Goal: Transaction & Acquisition: Book appointment/travel/reservation

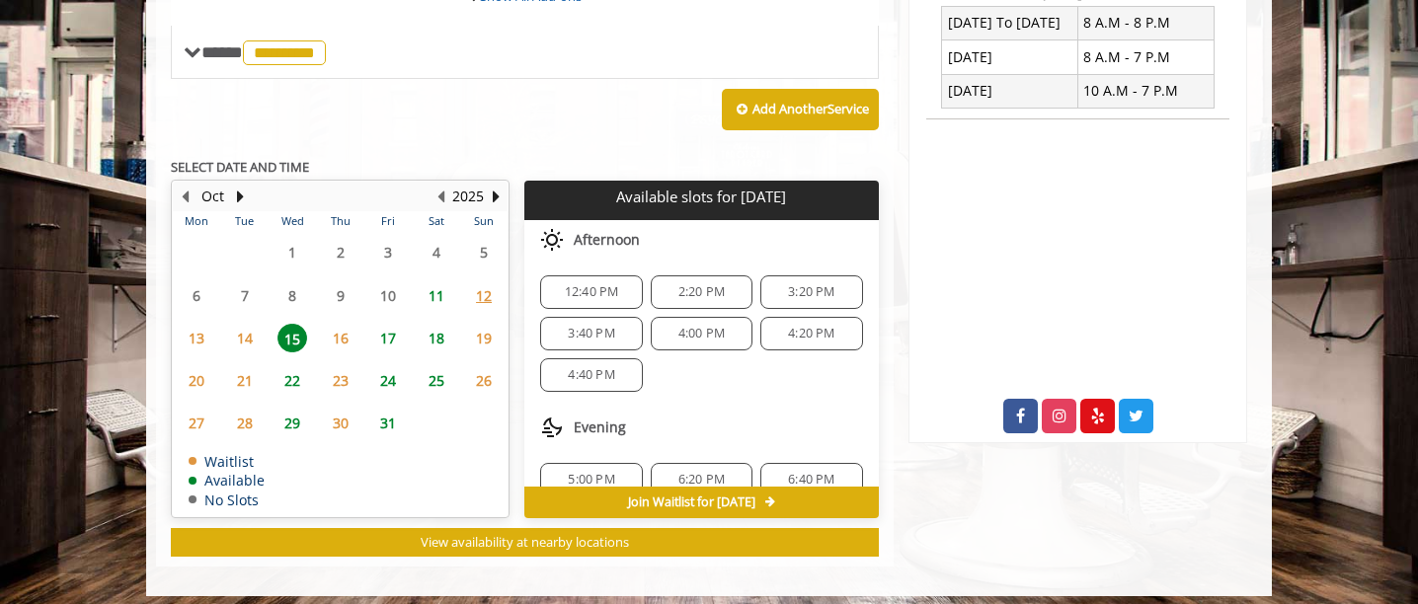
scroll to position [67, 0]
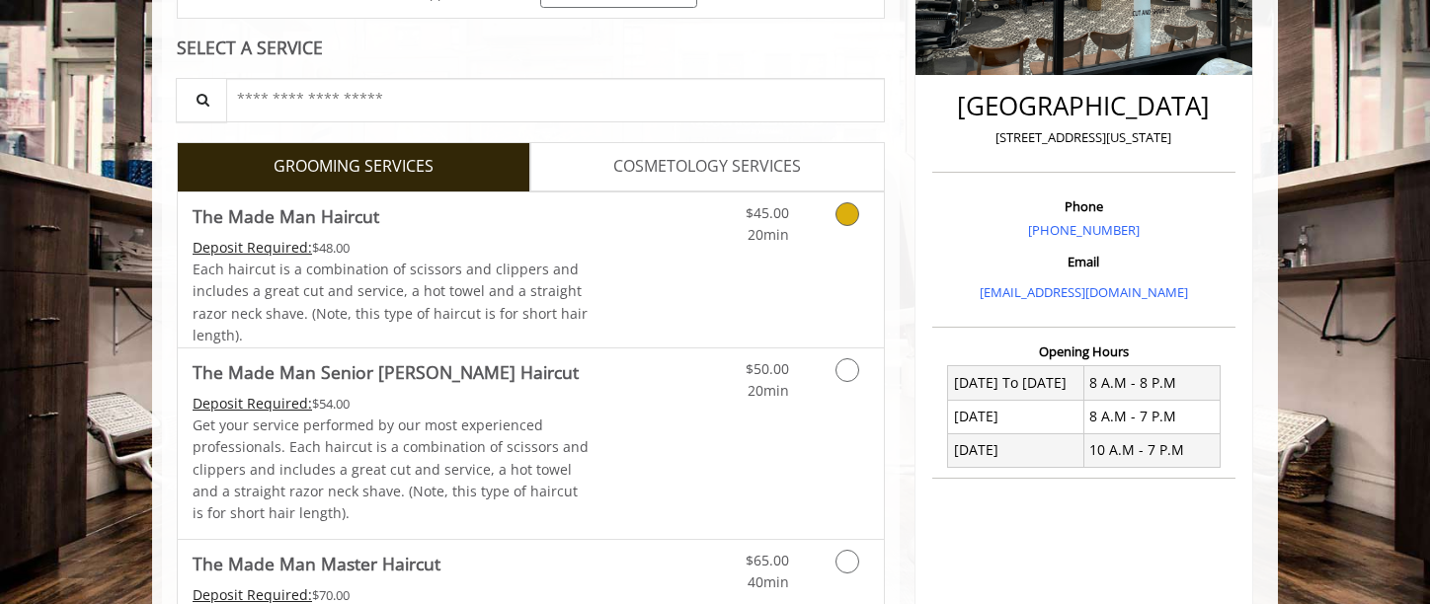
scroll to position [432, 0]
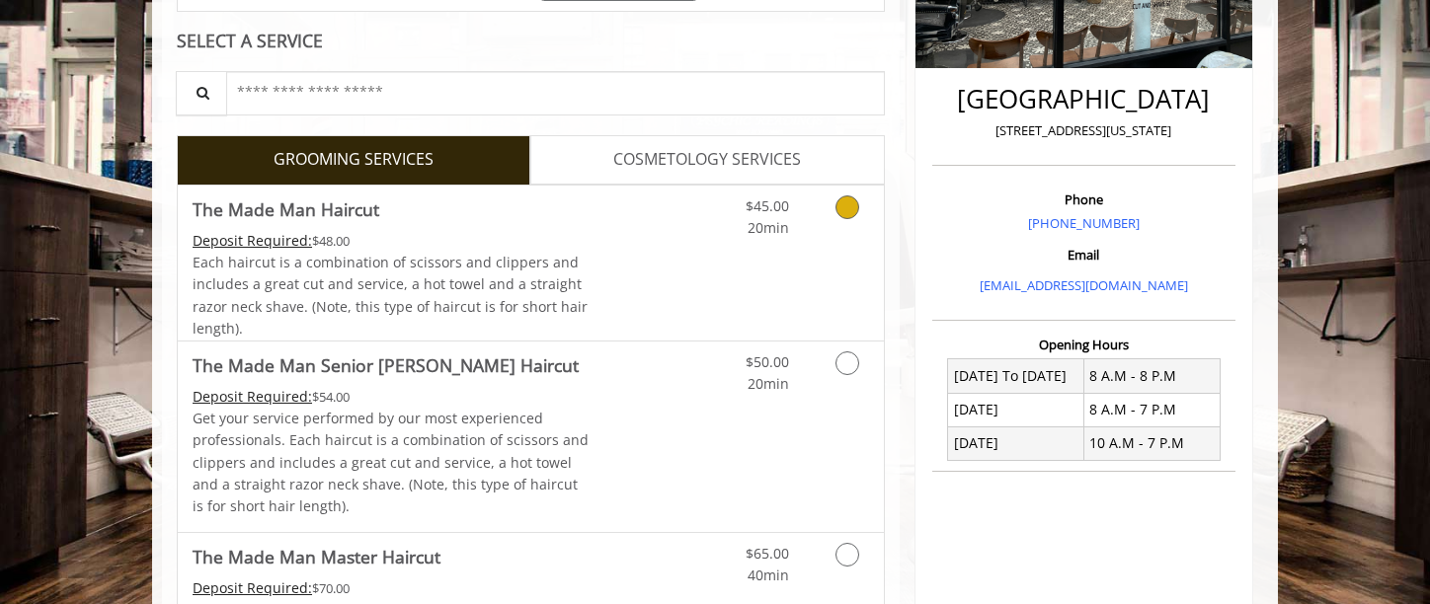
click at [851, 207] on icon "Grooming services" at bounding box center [847, 208] width 24 height 24
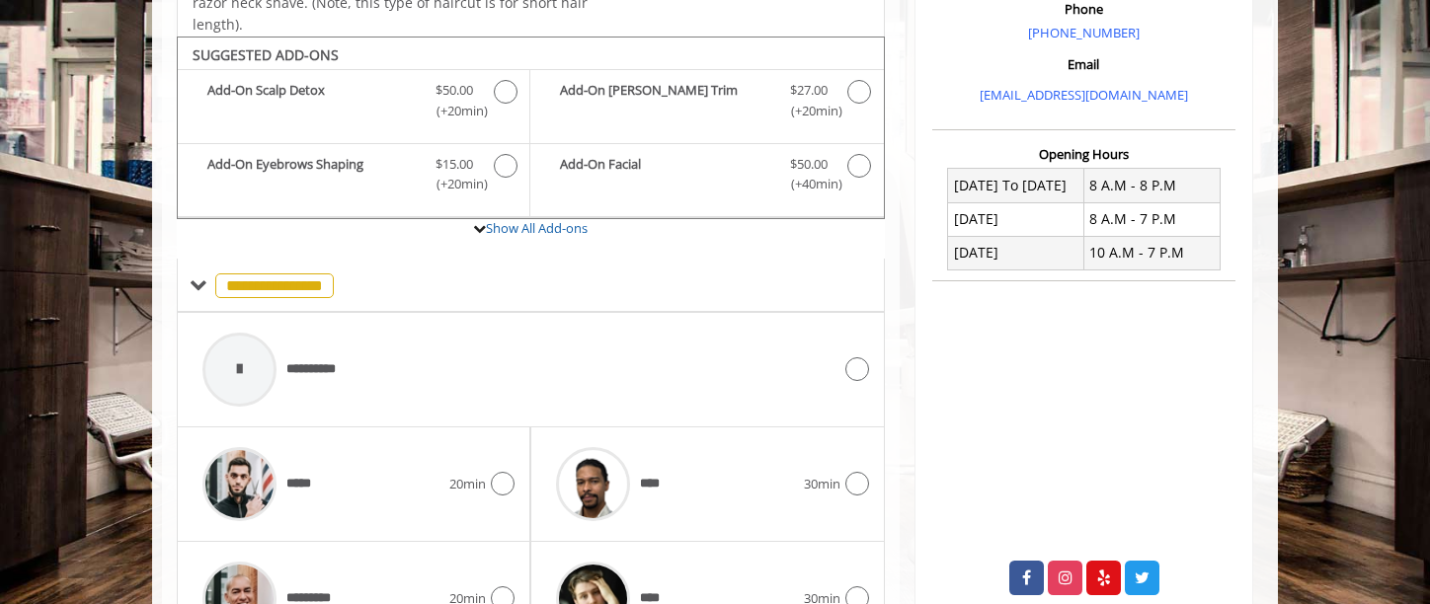
scroll to position [626, 0]
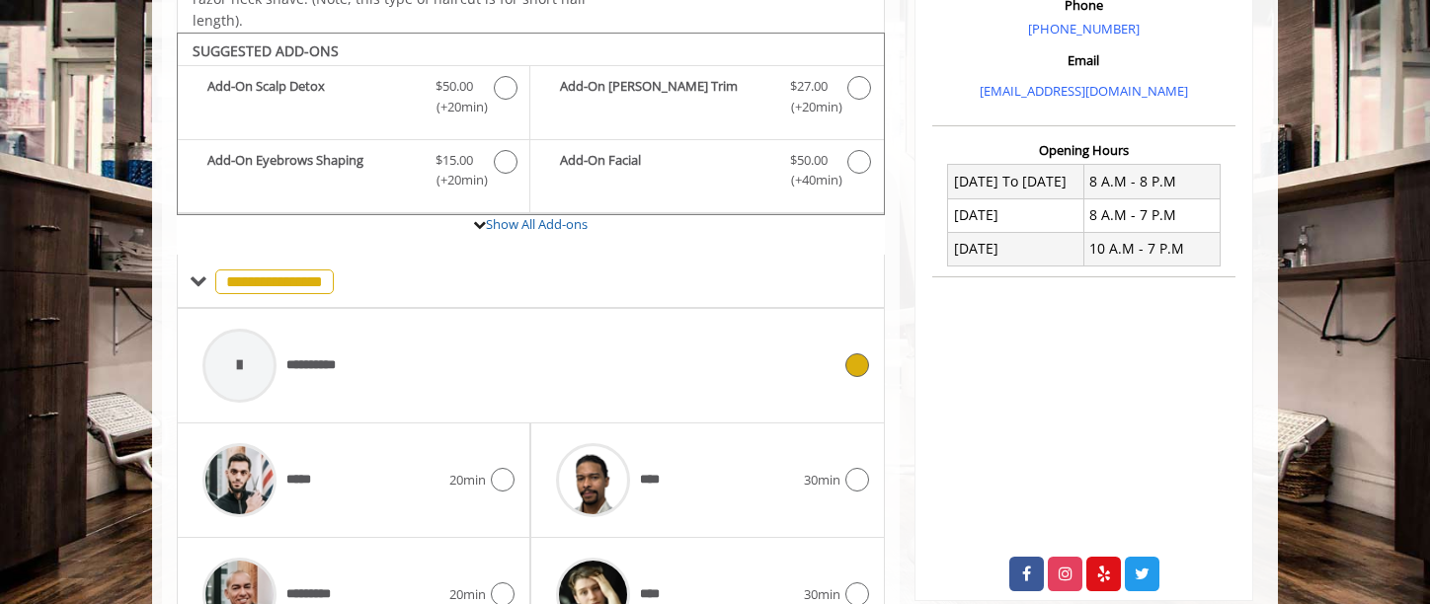
click at [852, 365] on icon at bounding box center [857, 365] width 24 height 24
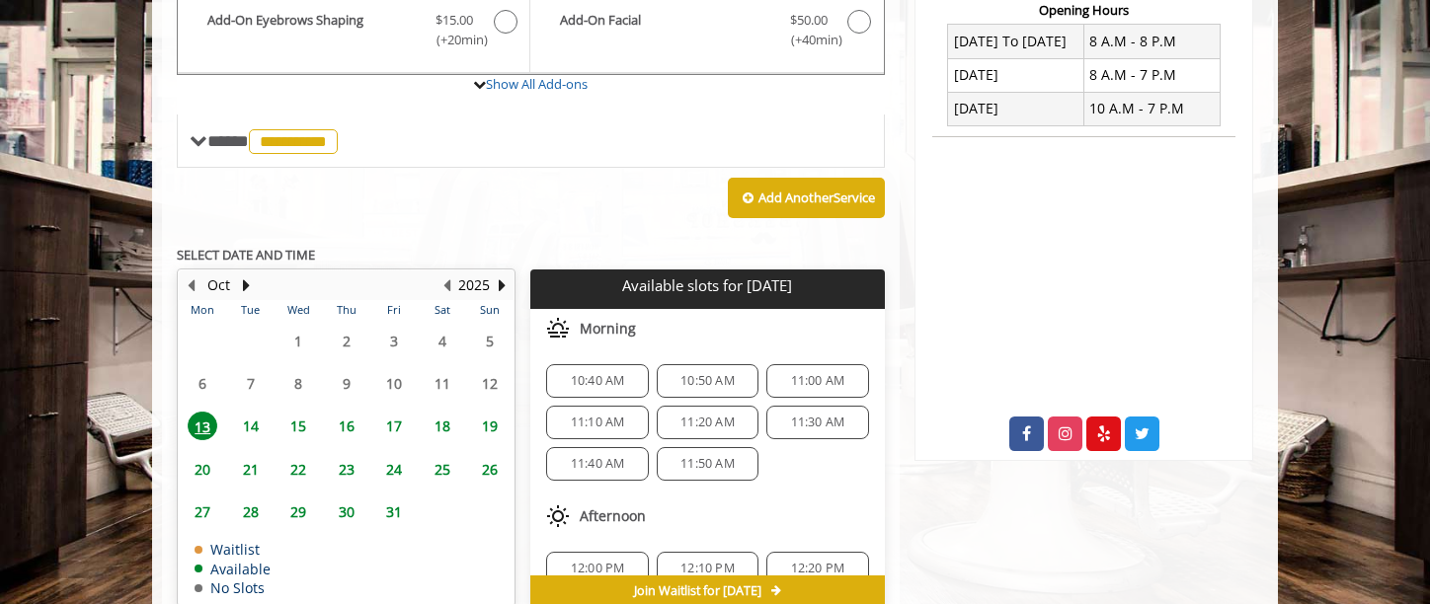
scroll to position [826, 0]
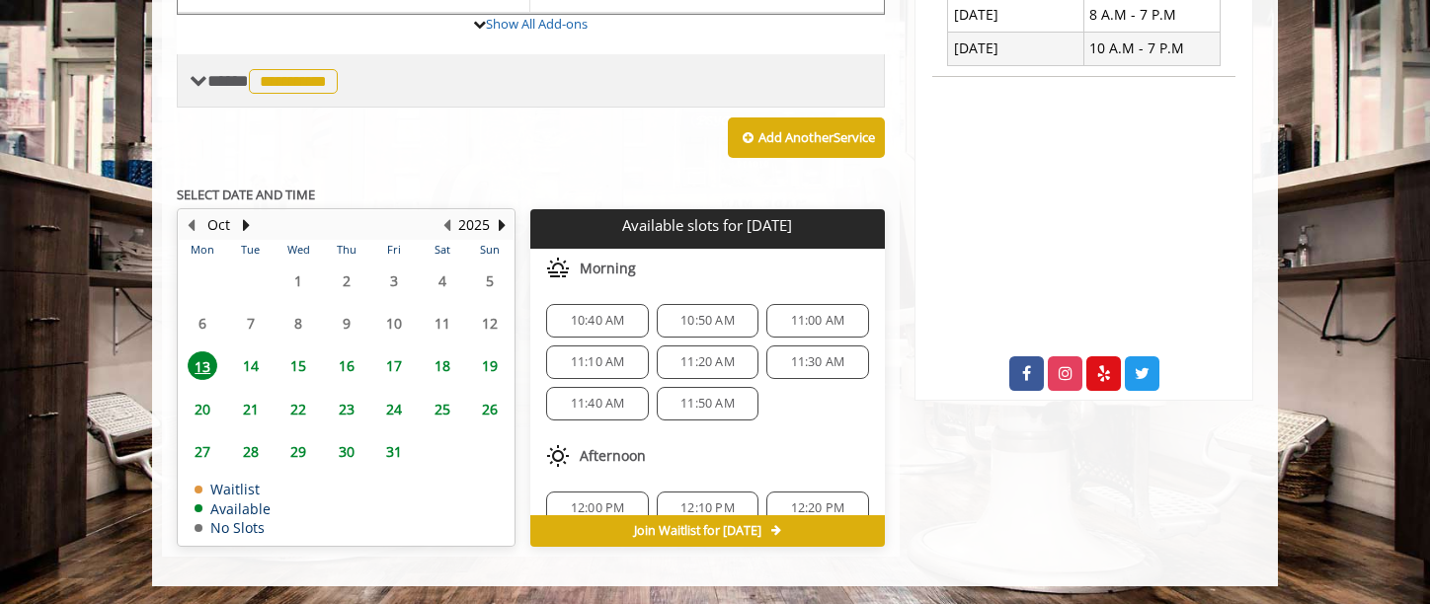
click at [338, 81] on span "**********" at bounding box center [293, 81] width 89 height 25
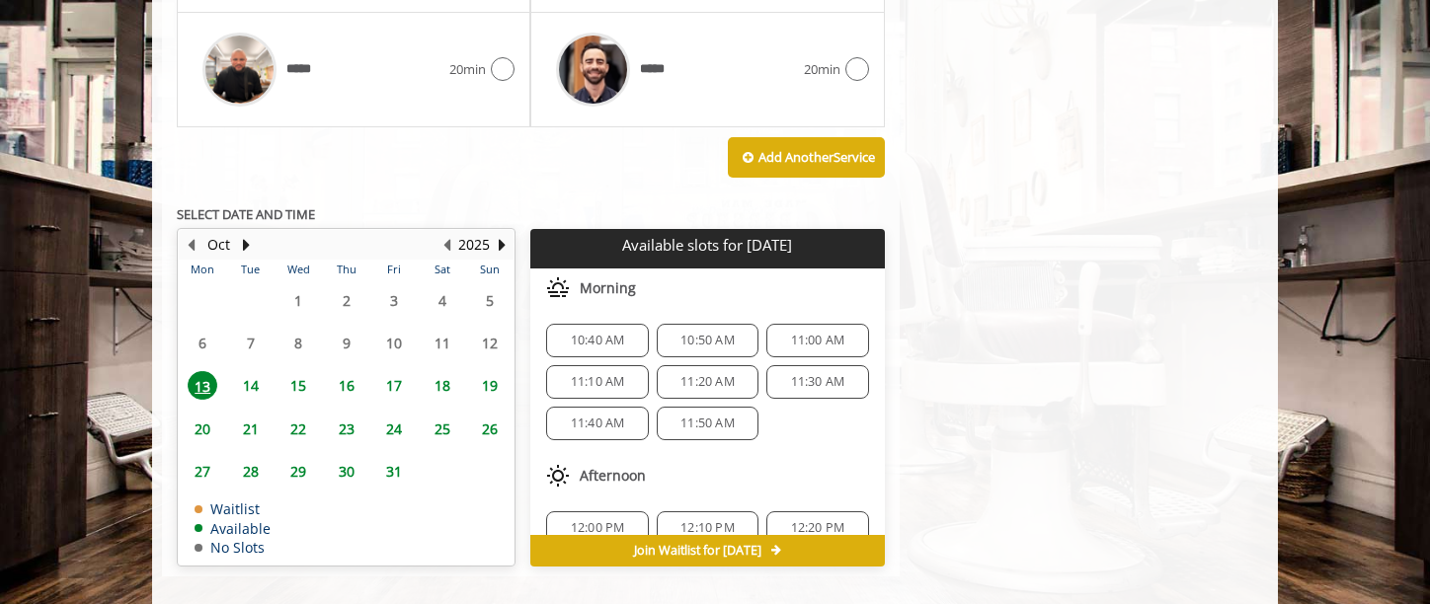
scroll to position [1286, 0]
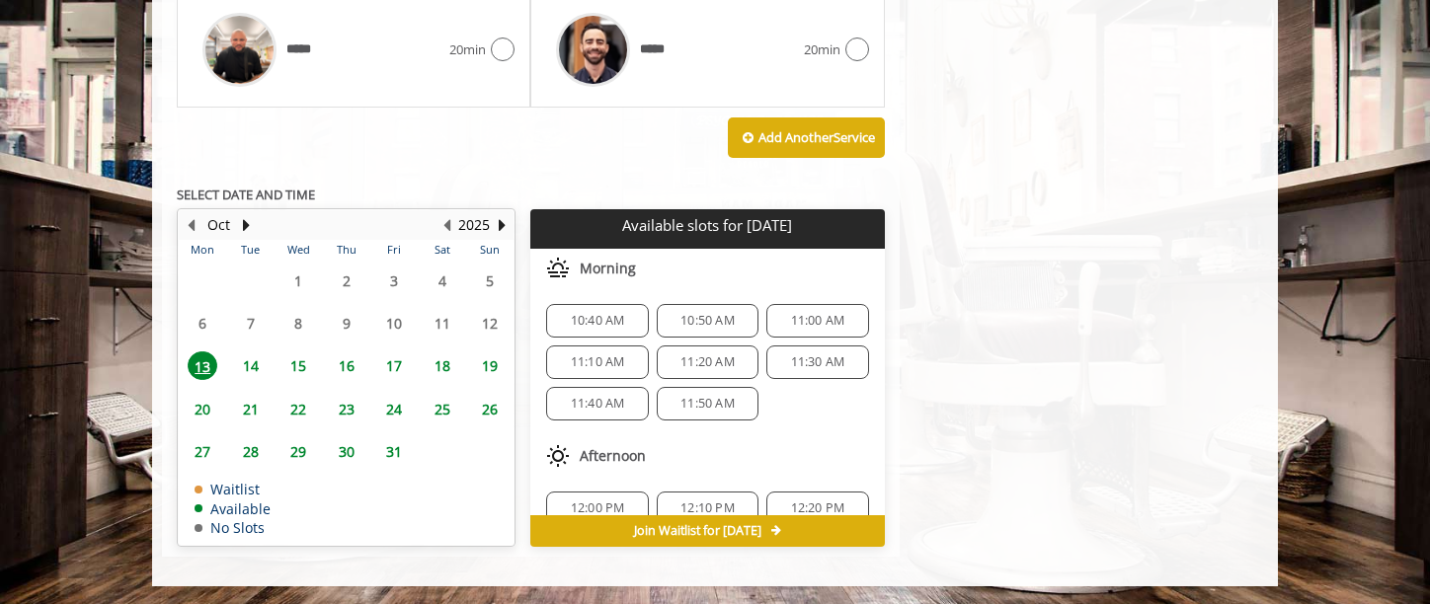
click at [286, 360] on span "15" at bounding box center [298, 366] width 30 height 29
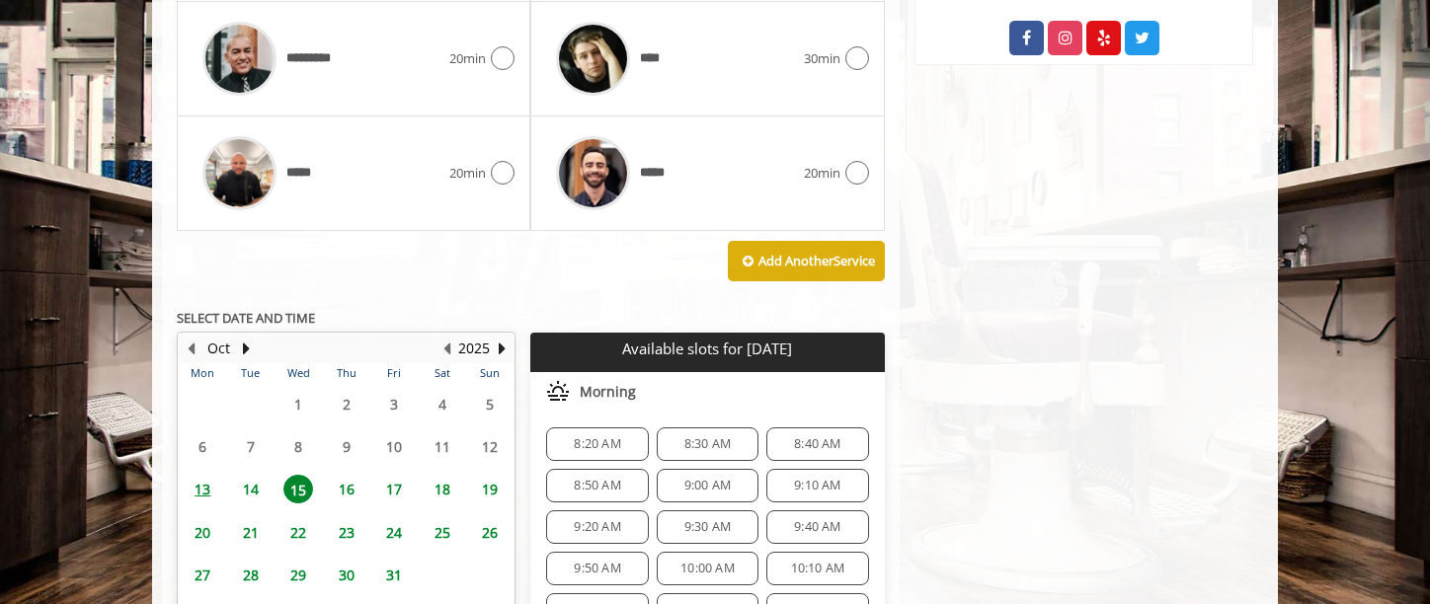
scroll to position [1215, 0]
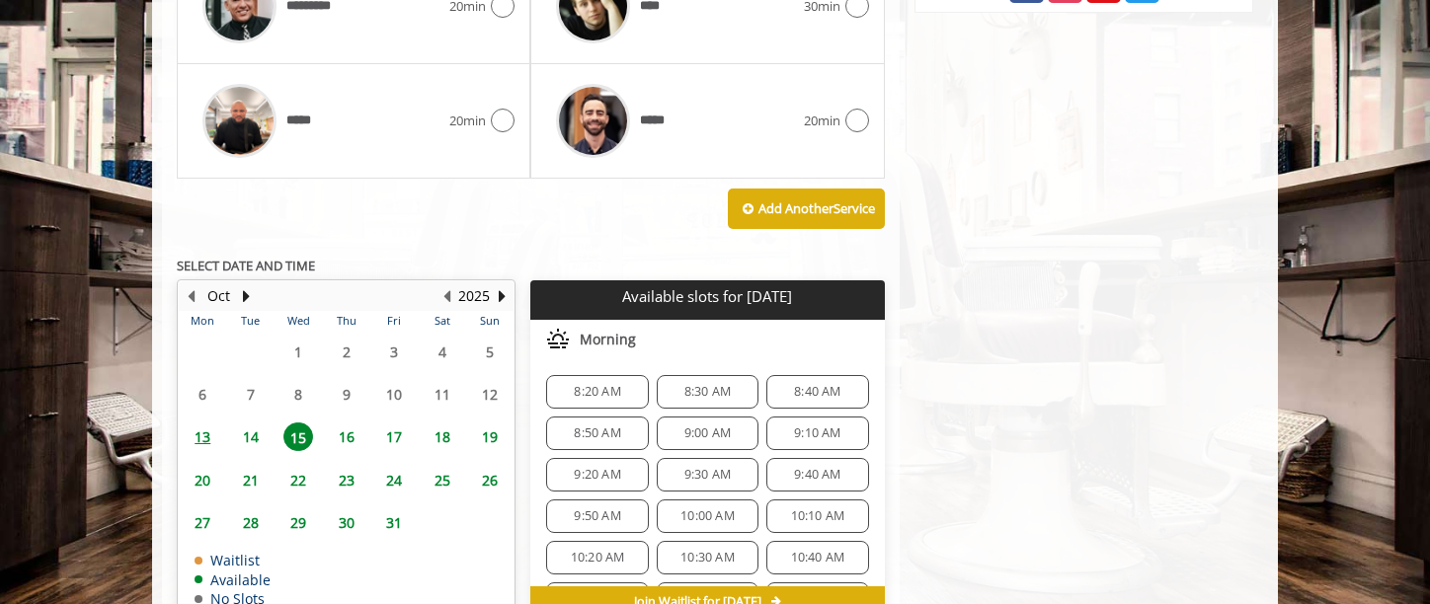
click at [253, 432] on span "14" at bounding box center [251, 437] width 30 height 29
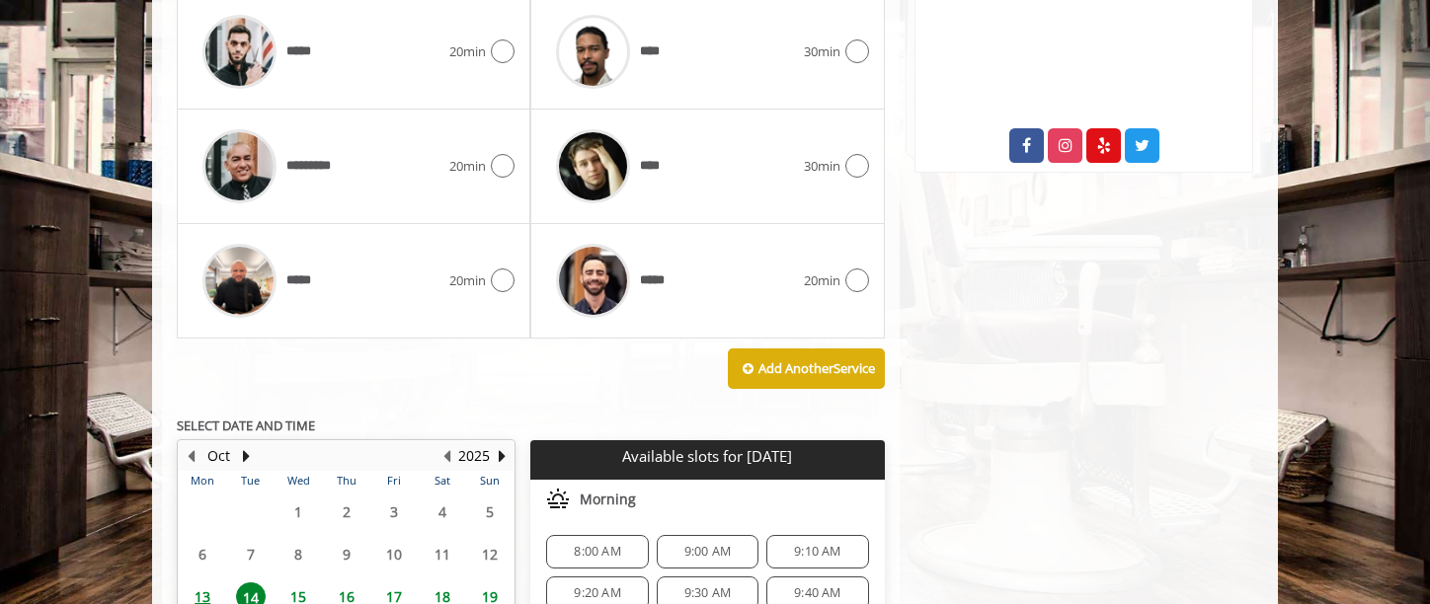
scroll to position [1050, 0]
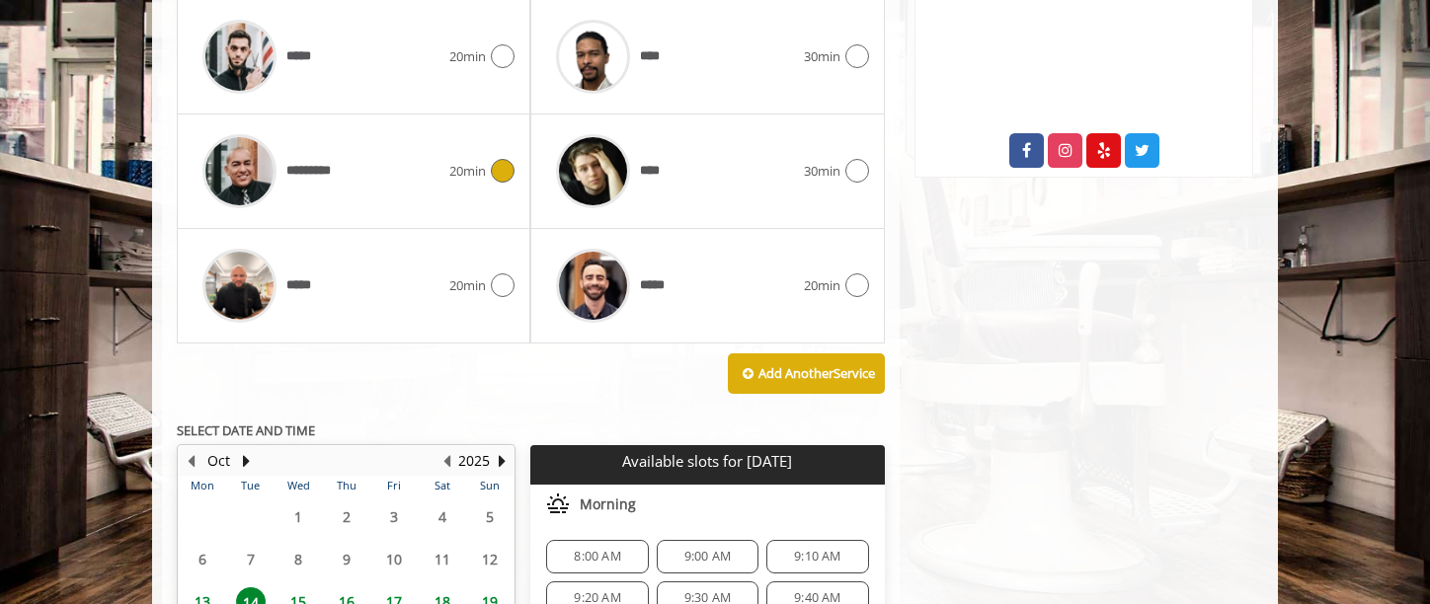
click at [494, 172] on icon at bounding box center [503, 171] width 24 height 24
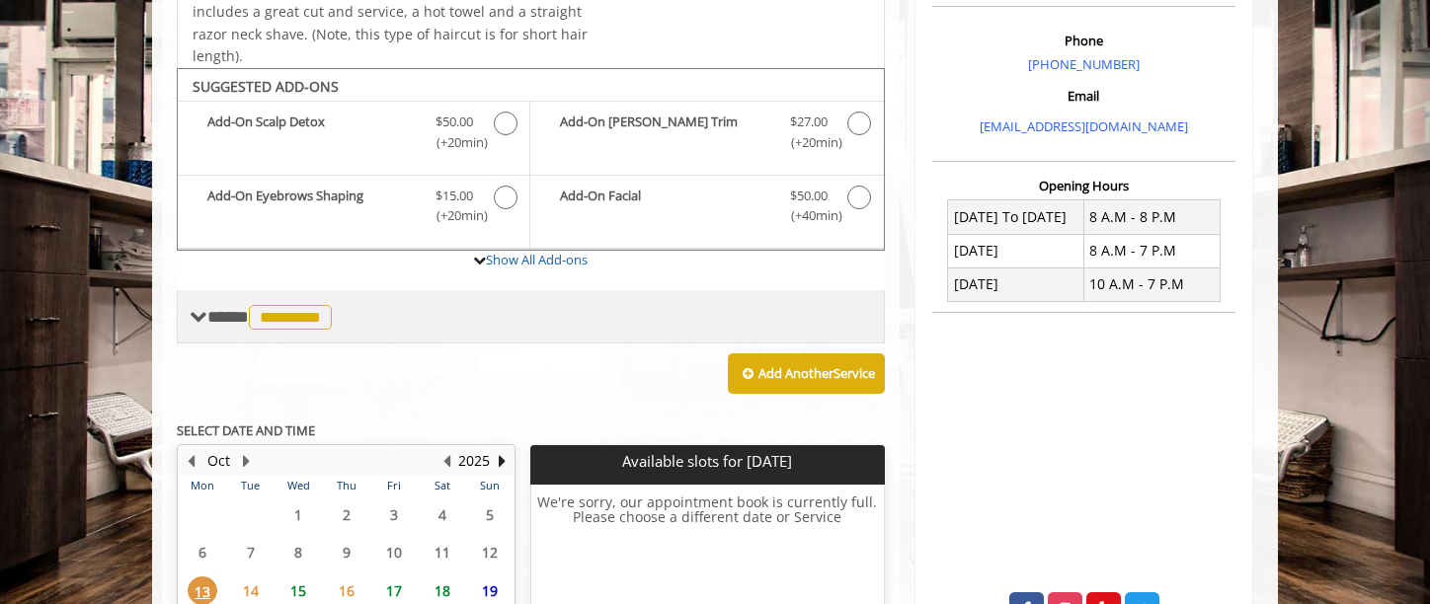
scroll to position [740, 0]
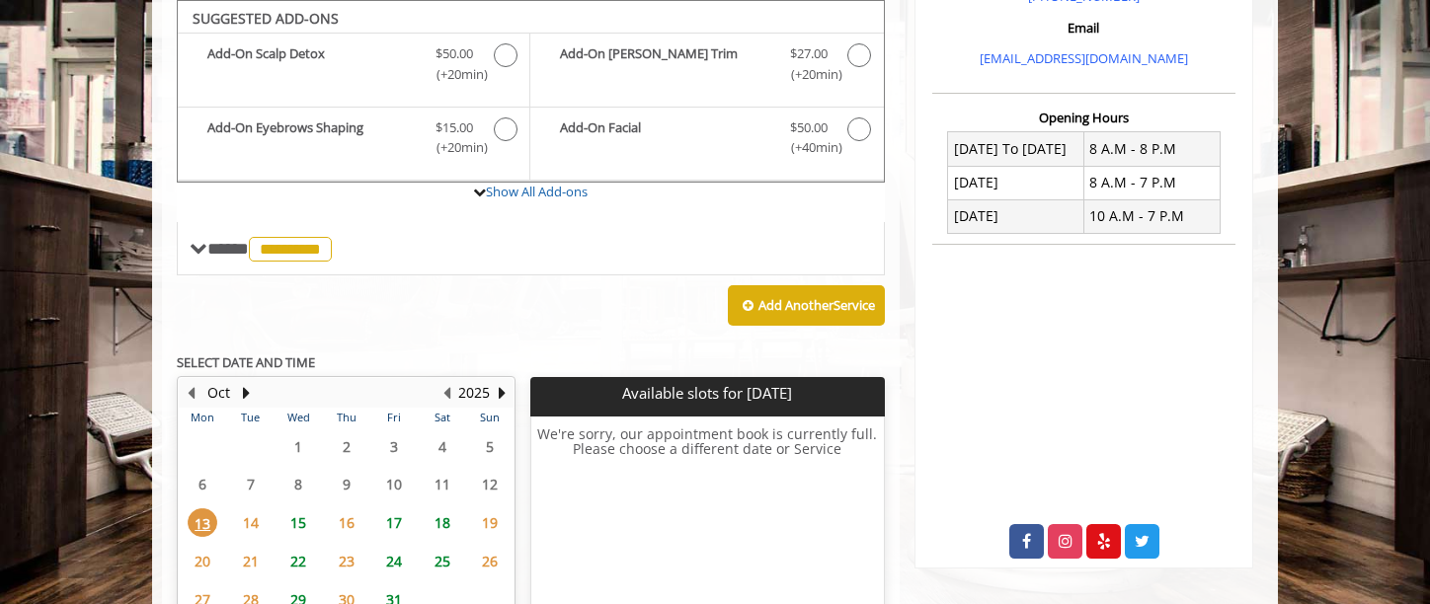
click at [294, 520] on span "15" at bounding box center [298, 523] width 30 height 29
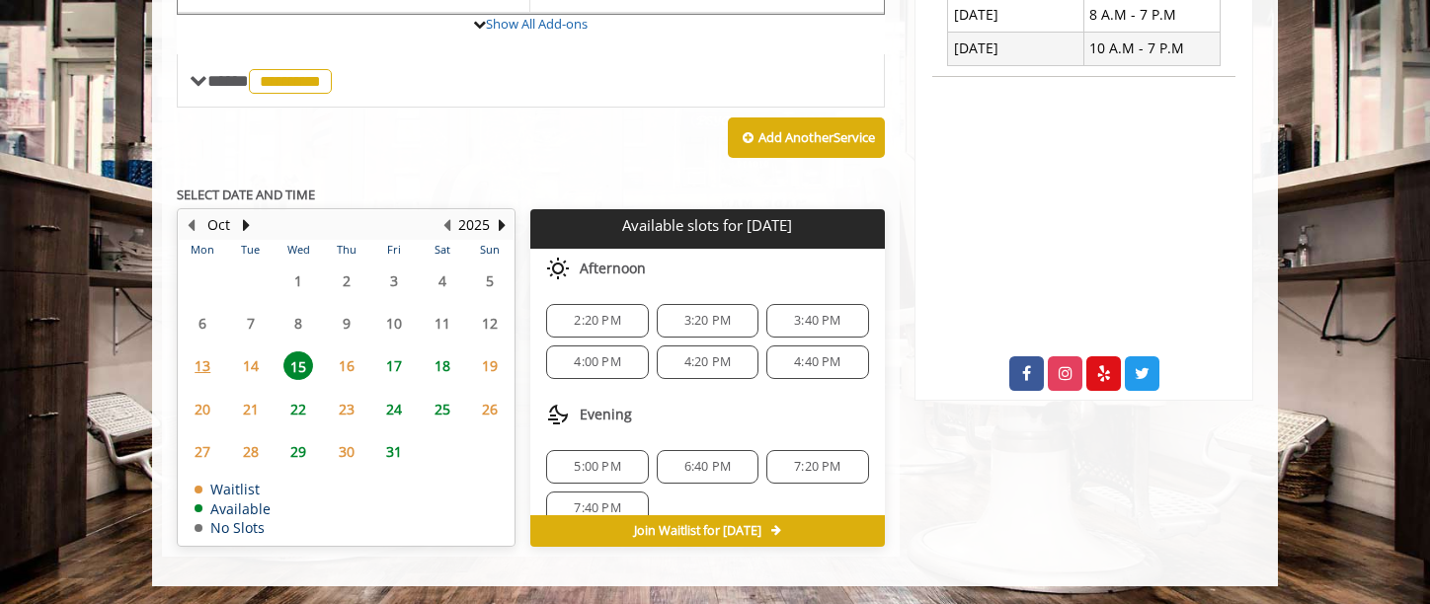
scroll to position [26, 0]
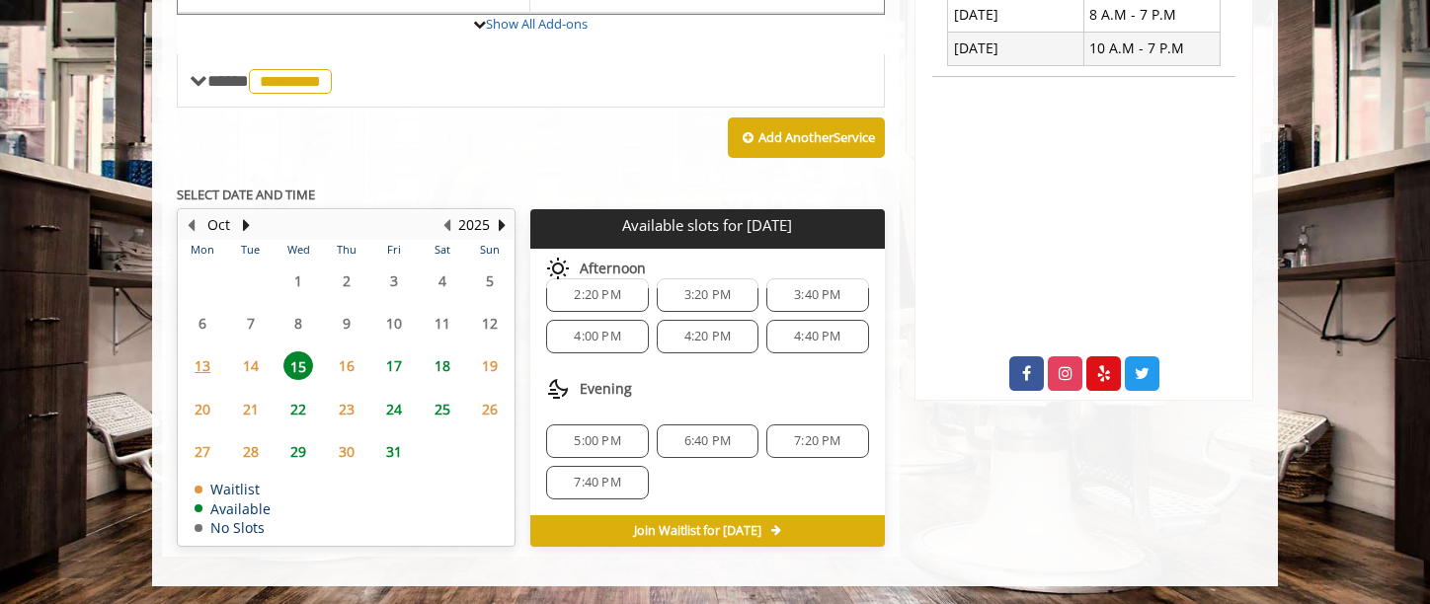
click at [794, 433] on span "7:20 PM" at bounding box center [817, 441] width 46 height 16
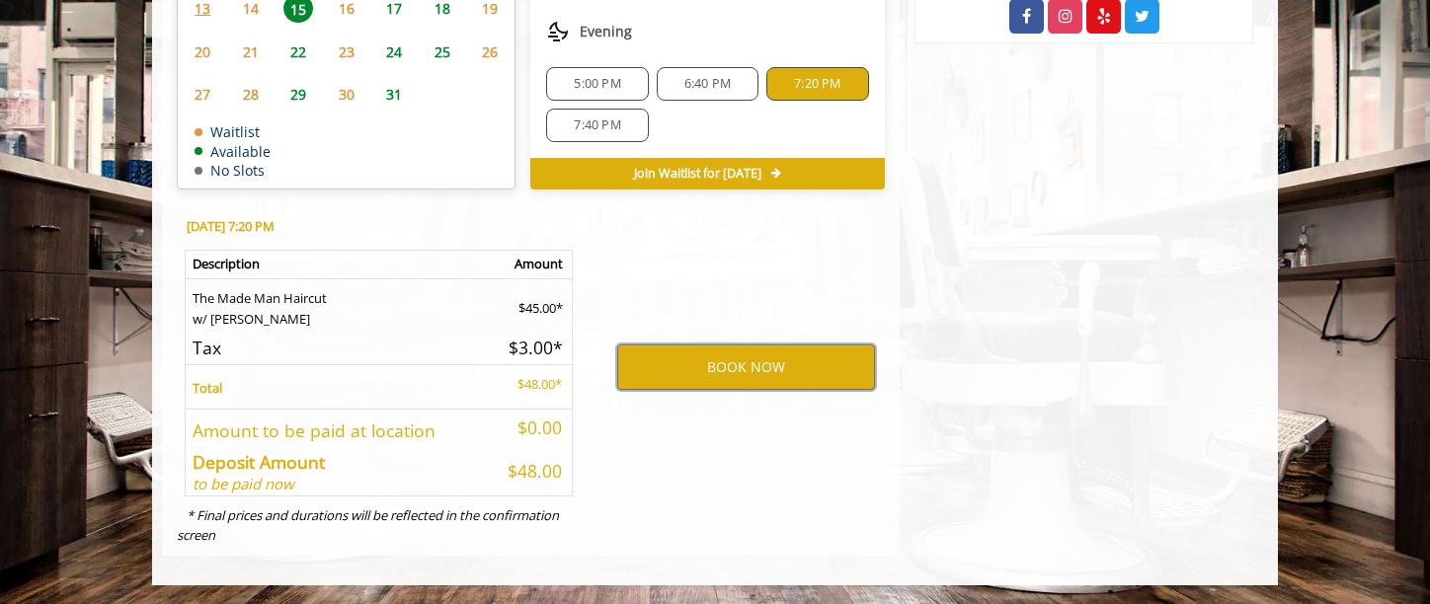
scroll to position [1002, 0]
